Goal: Task Accomplishment & Management: Complete application form

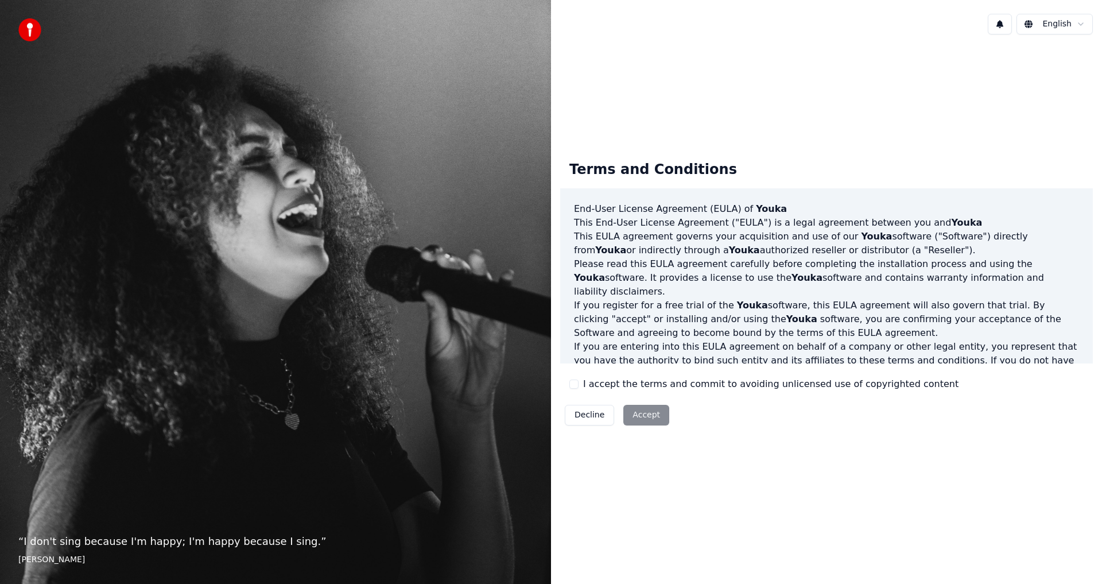
drag, startPoint x: 574, startPoint y: 382, endPoint x: 601, endPoint y: 394, distance: 30.1
click at [574, 383] on button "I accept the terms and commit to avoiding unlicensed use of copyrighted content" at bounding box center [574, 384] width 9 height 9
click at [652, 419] on button "Accept" at bounding box center [647, 415] width 46 height 21
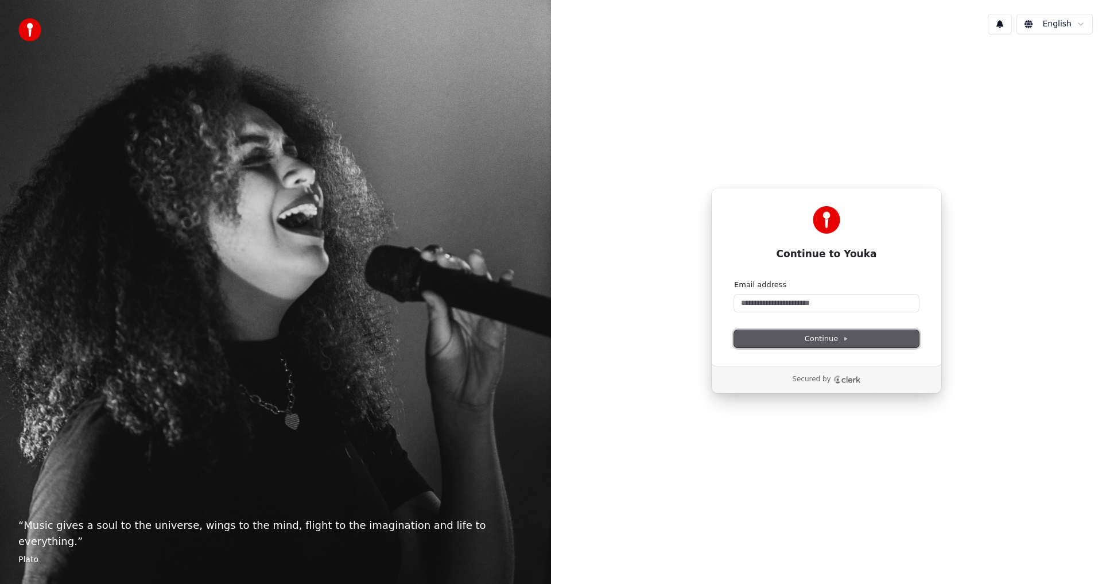
click at [843, 334] on span "Continue" at bounding box center [827, 339] width 44 height 10
drag, startPoint x: 888, startPoint y: 327, endPoint x: 1001, endPoint y: 328, distance: 113.1
click at [982, 328] on div "Continue to Youka Continue with Google or Email address Continue Secured by" at bounding box center [826, 291] width 551 height 494
click at [1040, 328] on div "Continue to Youka Continue with Google or Email address Continue Secured by" at bounding box center [826, 291] width 551 height 494
